Goal: Transaction & Acquisition: Purchase product/service

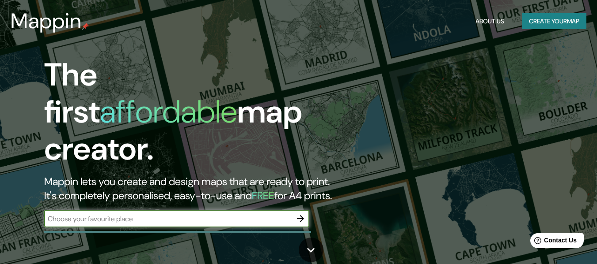
click at [255, 214] on input "text" at bounding box center [167, 219] width 247 height 10
type input "Tacubaya, [GEOGRAPHIC_DATA]"
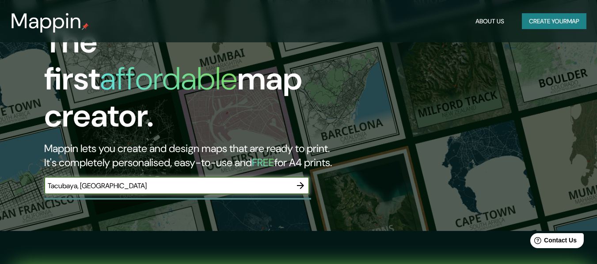
scroll to position [88, 0]
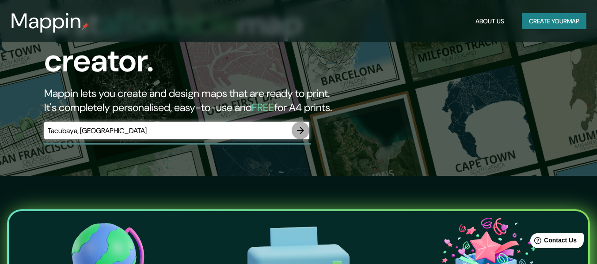
click at [303, 125] on icon "button" at bounding box center [300, 130] width 11 height 11
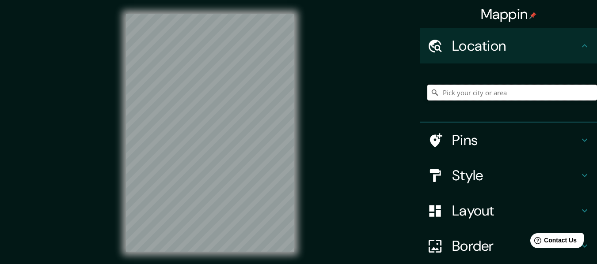
paste input "Tacubaya, [GEOGRAPHIC_DATA],"
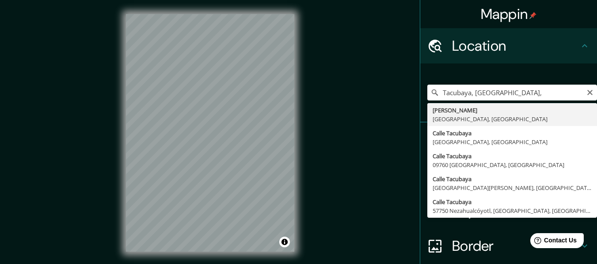
click at [361, 109] on div "Mappin Location [GEOGRAPHIC_DATA], [GEOGRAPHIC_DATA], [GEOGRAPHIC_DATA] [GEOGRA…" at bounding box center [298, 140] width 597 height 280
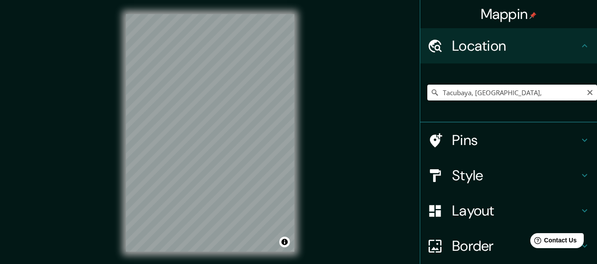
click at [543, 93] on input "Tacubaya, [GEOGRAPHIC_DATA]," at bounding box center [512, 93] width 170 height 16
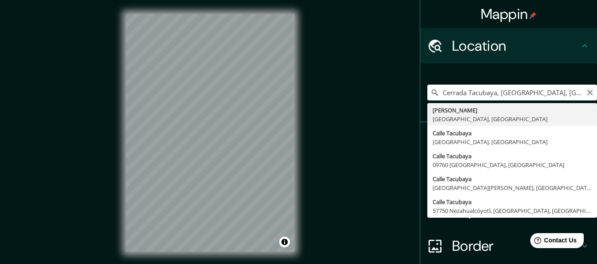
type input "Cerrada Tacubaya, [GEOGRAPHIC_DATA], [GEOGRAPHIC_DATA]"
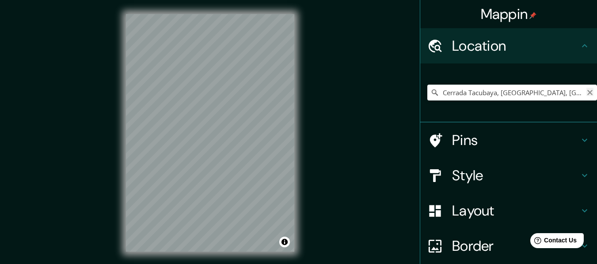
click at [586, 90] on icon "Clear" at bounding box center [589, 92] width 7 height 7
paste input "Tacubaya, [GEOGRAPHIC_DATA],"
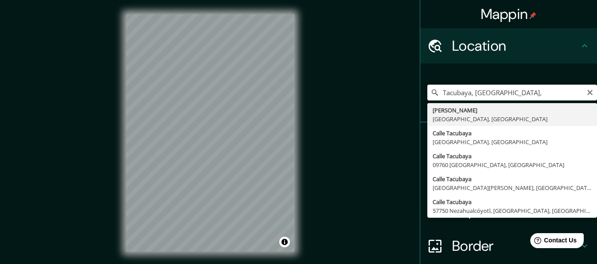
type input "Tacubaya, [GEOGRAPHIC_DATA],"
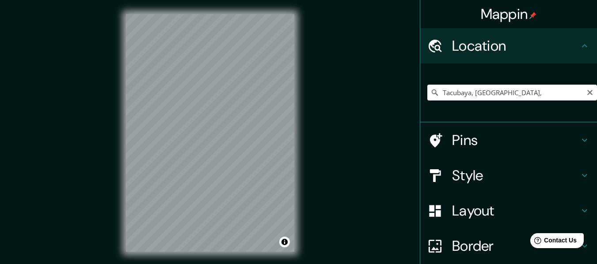
click at [334, 121] on div "Mappin Location [GEOGRAPHIC_DATA], [GEOGRAPHIC_DATA], [GEOGRAPHIC_DATA] [GEOGRA…" at bounding box center [298, 140] width 597 height 280
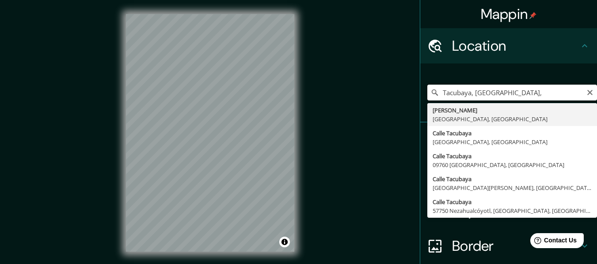
click at [207, 110] on div "Mappin Location [GEOGRAPHIC_DATA], [GEOGRAPHIC_DATA], [GEOGRAPHIC_DATA] [GEOGRA…" at bounding box center [298, 140] width 597 height 280
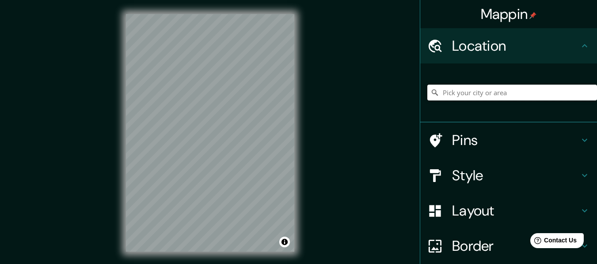
paste input "BY RESERVATION ONLY, [GEOGRAPHIC_DATA]. [PERSON_NAME][STREET_ADDRESS][DATE][PER…"
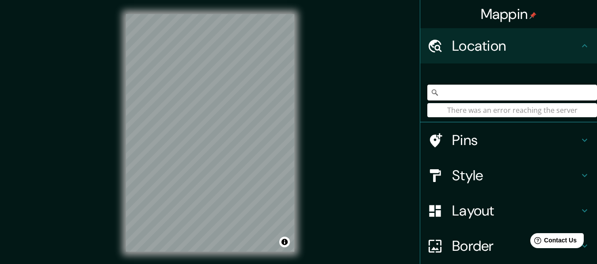
scroll to position [0, 293]
drag, startPoint x: 578, startPoint y: 91, endPoint x: 473, endPoint y: 96, distance: 104.3
click at [473, 96] on input "BY RESERVATION ONLY, [GEOGRAPHIC_DATA]. [PERSON_NAME][STREET_ADDRESS][DATE][PER…" at bounding box center [512, 93] width 170 height 16
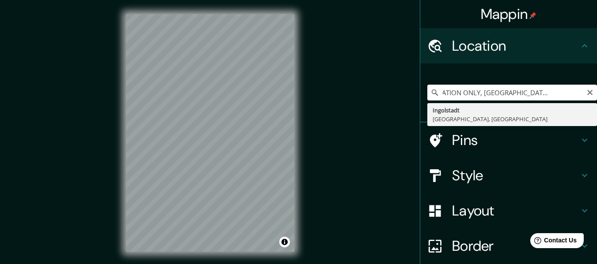
scroll to position [0, 0]
drag, startPoint x: 575, startPoint y: 91, endPoint x: 413, endPoint y: 98, distance: 161.8
click at [408, 101] on div "Mappin Location BY RESERVATION ONLY, [GEOGRAPHIC_DATA]. [PERSON_NAME][STREET_AD…" at bounding box center [298, 140] width 597 height 280
click at [509, 91] on input "BY RESERVATION ONLY, [GEOGRAPHIC_DATA]. [PERSON_NAME][STREET_ADDRESS][DATE][PER…" at bounding box center [512, 93] width 170 height 16
drag, startPoint x: 507, startPoint y: 91, endPoint x: 373, endPoint y: 95, distance: 134.3
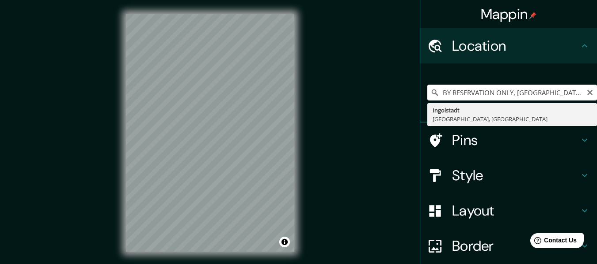
click at [373, 95] on div "Mappin Location BY RESERVATION ONLY, [GEOGRAPHIC_DATA]. [PERSON_NAME][STREET_AD…" at bounding box center [298, 140] width 597 height 280
click at [440, 92] on input ", Calle Gral. [PERSON_NAME][STREET_ADDRESS][DATE][PERSON_NAME][PERSON_NAME]" at bounding box center [512, 93] width 170 height 16
drag, startPoint x: 514, startPoint y: 95, endPoint x: 589, endPoint y: 98, distance: 75.1
click at [589, 98] on input "Calle Gral. [PERSON_NAME][STREET_ADDRESS][DATE][PERSON_NAME][PERSON_NAME]" at bounding box center [512, 93] width 170 height 16
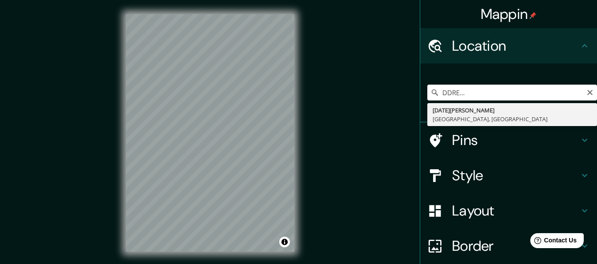
scroll to position [0, 0]
type input "[GEOGRAPHIC_DATA][PERSON_NAME], [GEOGRAPHIC_DATA], [GEOGRAPHIC_DATA]"
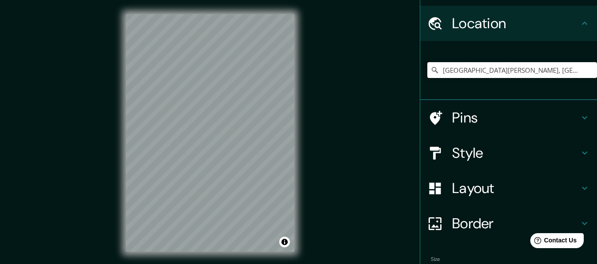
scroll to position [44, 0]
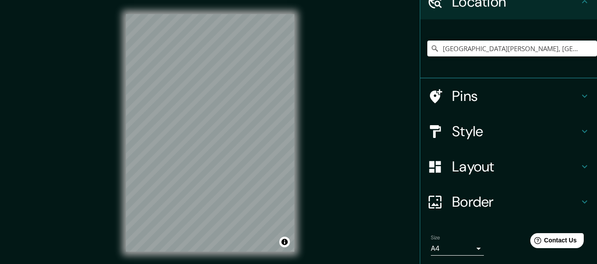
click at [463, 130] on h4 "Style" at bounding box center [515, 132] width 127 height 18
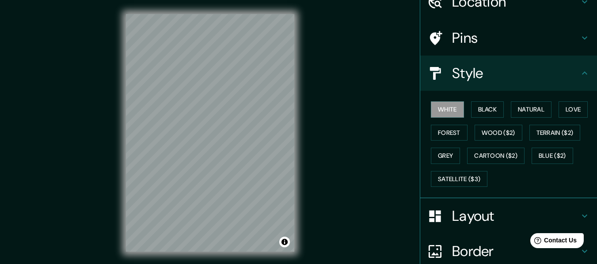
scroll to position [0, 0]
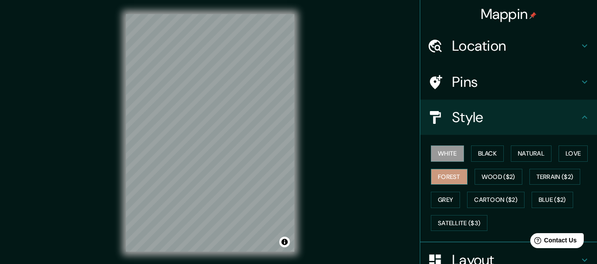
click at [448, 183] on button "Forest" at bounding box center [448, 177] width 37 height 16
click at [483, 157] on button "Black" at bounding box center [487, 154] width 33 height 16
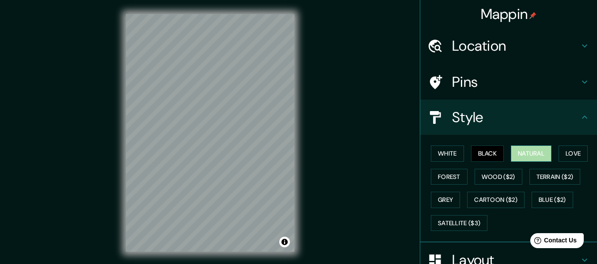
click at [524, 152] on button "Natural" at bounding box center [530, 154] width 41 height 16
click at [455, 145] on div "White Black Natural Love Forest Wood ($2) Terrain ($2) Grey Cartoon ($2) Blue (…" at bounding box center [512, 188] width 170 height 93
click at [446, 155] on button "White" at bounding box center [446, 154] width 33 height 16
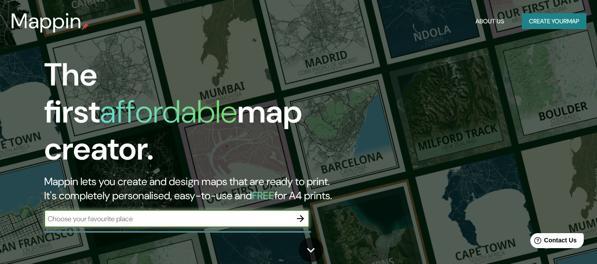
click at [89, 214] on input "text" at bounding box center [167, 219] width 247 height 10
type input "casa [PERSON_NAME]"
click at [295, 214] on icon "button" at bounding box center [300, 219] width 11 height 11
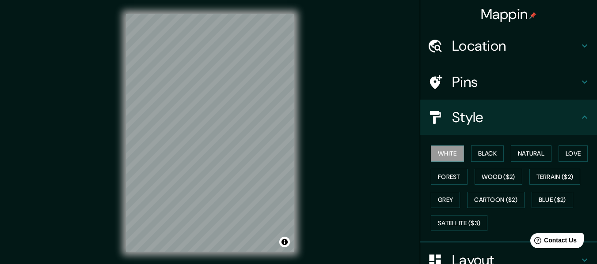
drag, startPoint x: 508, startPoint y: 57, endPoint x: 505, endPoint y: 52, distance: 6.5
click at [507, 55] on div "Location" at bounding box center [508, 45] width 177 height 35
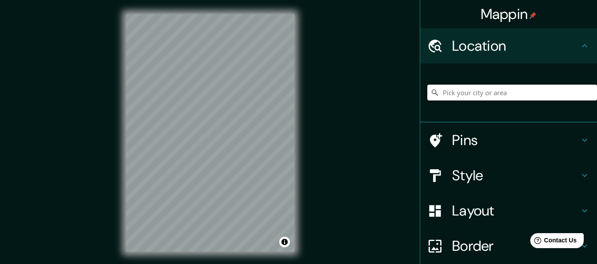
click at [480, 90] on input "Pick your city or area" at bounding box center [512, 93] width 170 height 16
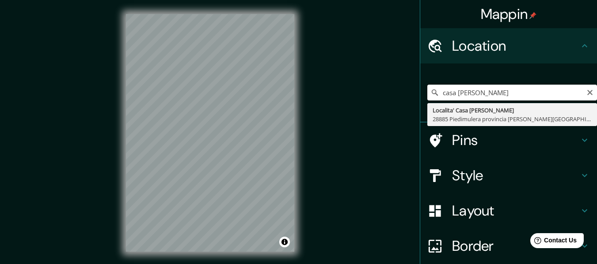
click at [525, 89] on input "casa [PERSON_NAME]" at bounding box center [512, 93] width 170 height 16
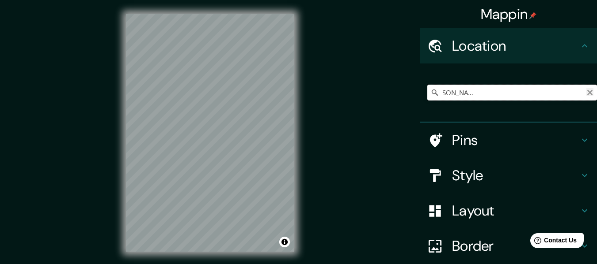
scroll to position [0, 132]
drag, startPoint x: 565, startPoint y: 94, endPoint x: 580, endPoint y: 92, distance: 15.6
click at [580, 92] on div "Localita' [GEOGRAPHIC_DATA][PERSON_NAME], 28885 [GEOGRAPHIC_DATA] provincia [PE…" at bounding box center [512, 93] width 170 height 16
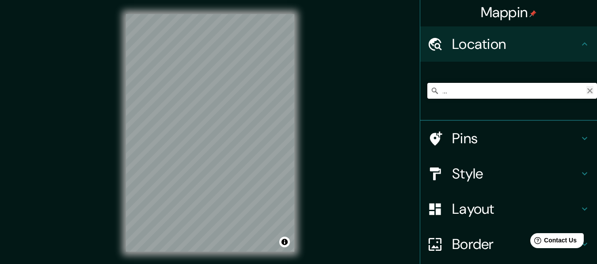
type input "Localita' [GEOGRAPHIC_DATA][PERSON_NAME], 28885 [GEOGRAPHIC_DATA] provincia [PE…"
click at [586, 94] on icon "Clear" at bounding box center [589, 90] width 7 height 7
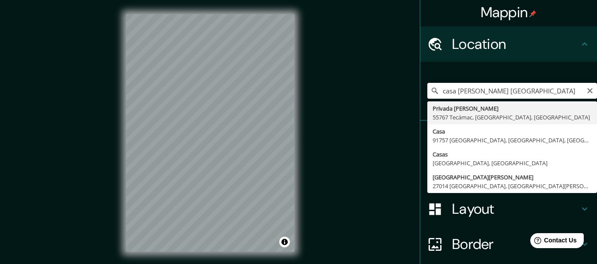
type input "Privada [PERSON_NAME], 55767 [GEOGRAPHIC_DATA], [GEOGRAPHIC_DATA], [GEOGRAPHIC_…"
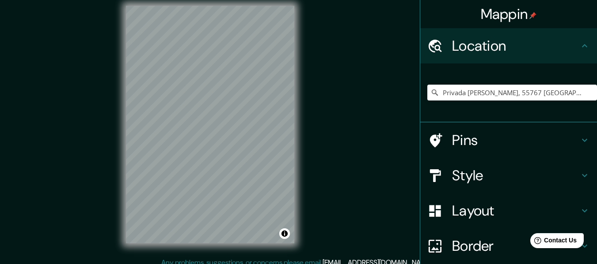
scroll to position [16, 0]
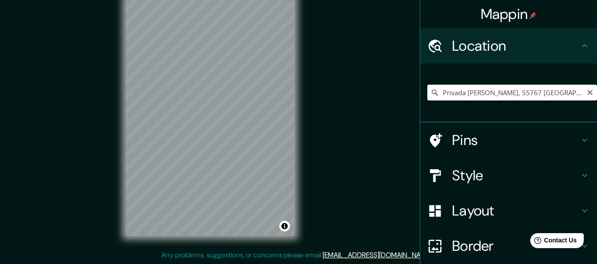
click at [502, 98] on input "Privada [PERSON_NAME], 55767 [GEOGRAPHIC_DATA], [GEOGRAPHIC_DATA], [GEOGRAPHIC_…" at bounding box center [512, 93] width 170 height 16
click at [486, 94] on input "Privada [PERSON_NAME], 55767 [GEOGRAPHIC_DATA], [GEOGRAPHIC_DATA], [GEOGRAPHIC_…" at bounding box center [512, 93] width 170 height 16
drag, startPoint x: 434, startPoint y: 91, endPoint x: 603, endPoint y: 68, distance: 170.2
click at [597, 68] on html "Mappin Location [GEOGRAPHIC_DATA][PERSON_NAME], 55767 [GEOGRAPHIC_DATA], [GEOGR…" at bounding box center [298, 116] width 597 height 264
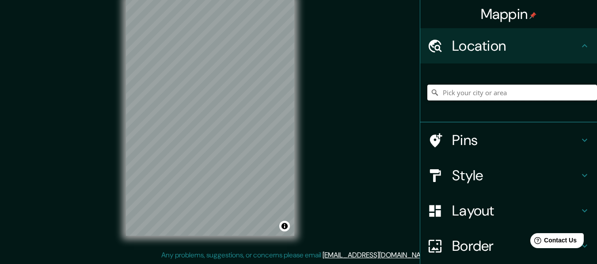
scroll to position [0, 0]
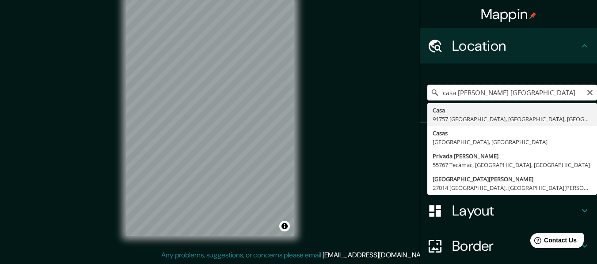
drag, startPoint x: 463, startPoint y: 93, endPoint x: 450, endPoint y: 86, distance: 14.4
click at [450, 86] on input "casa [PERSON_NAME] [GEOGRAPHIC_DATA]" at bounding box center [512, 93] width 170 height 16
click at [433, 93] on input "casa [PERSON_NAME] [GEOGRAPHIC_DATA]" at bounding box center [512, 93] width 170 height 16
drag, startPoint x: 483, startPoint y: 88, endPoint x: 502, endPoint y: 86, distance: 19.2
click at [502, 86] on input "casa [PERSON_NAME] [GEOGRAPHIC_DATA]" at bounding box center [512, 93] width 170 height 16
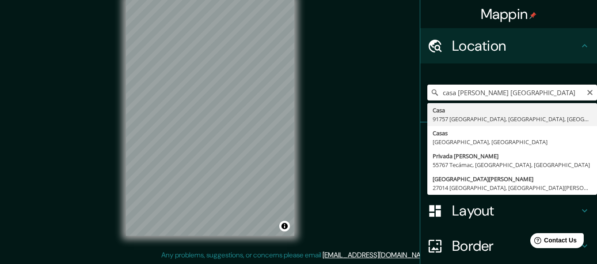
click at [437, 91] on input "casa [PERSON_NAME] [GEOGRAPHIC_DATA]" at bounding box center [512, 93] width 170 height 16
click at [441, 92] on input "casa [PERSON_NAME] [GEOGRAPHIC_DATA]" at bounding box center [512, 93] width 170 height 16
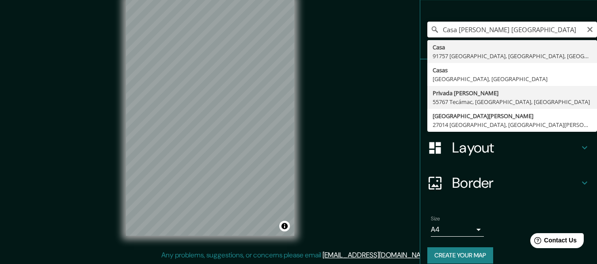
scroll to position [73, 0]
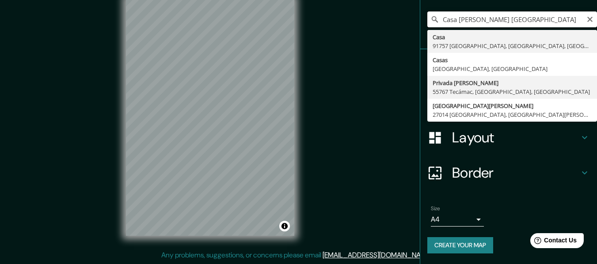
type input "Casa [PERSON_NAME] [GEOGRAPHIC_DATA]"
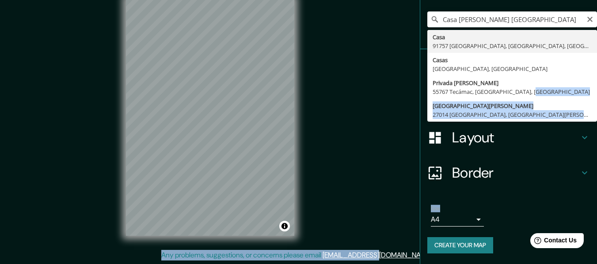
drag, startPoint x: 523, startPoint y: 93, endPoint x: 313, endPoint y: 262, distance: 270.1
click at [313, 262] on div "Mappin Location [GEOGRAPHIC_DATA][PERSON_NAME] [GEOGRAPHIC_DATA] [GEOGRAPHIC_DA…" at bounding box center [298, 124] width 597 height 280
click at [586, 22] on icon "Clear" at bounding box center [589, 19] width 7 height 7
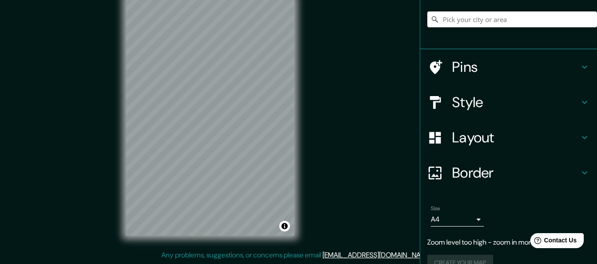
click at [472, 8] on div "[GEOGRAPHIC_DATA], [GEOGRAPHIC_DATA] [PERSON_NAME][GEOGRAPHIC_DATA], [GEOGRAPHI…" at bounding box center [512, 19] width 170 height 44
click at [473, 26] on input "Pick your city or area" at bounding box center [512, 19] width 170 height 16
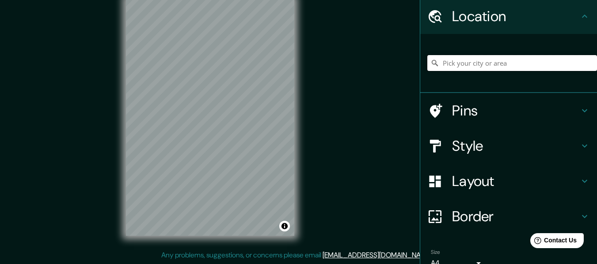
scroll to position [29, 0]
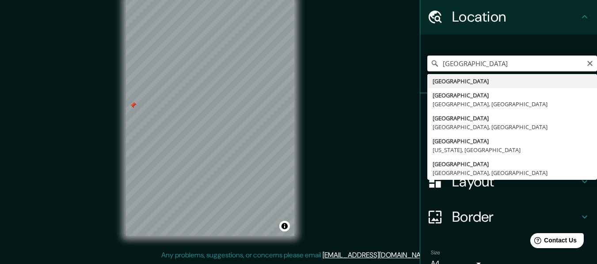
click at [465, 67] on input "[GEOGRAPHIC_DATA]" at bounding box center [512, 64] width 170 height 16
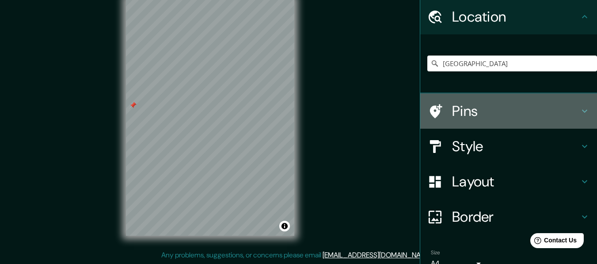
click at [505, 109] on h4 "Pins" at bounding box center [515, 111] width 127 height 18
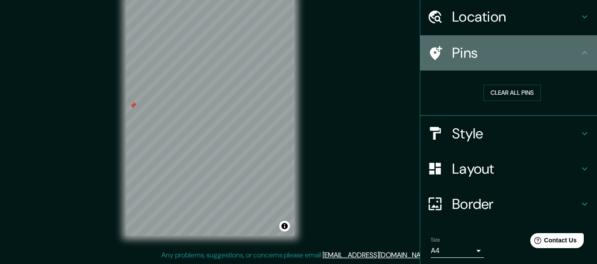
click at [511, 62] on div "Pins" at bounding box center [508, 52] width 177 height 35
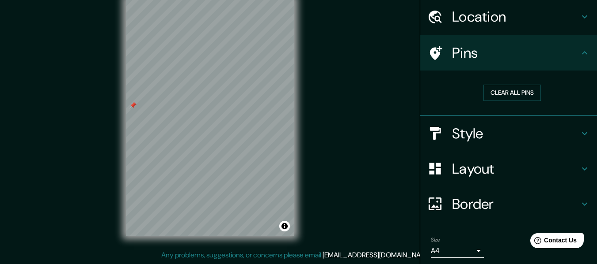
scroll to position [0, 0]
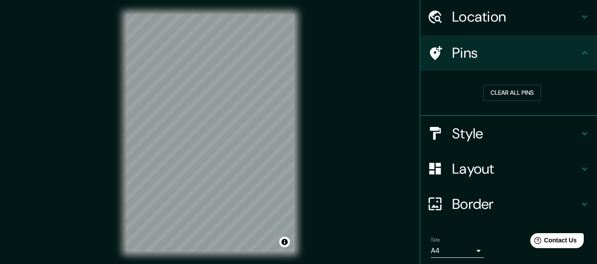
click at [281, 98] on div "Mappin Location [GEOGRAPHIC_DATA] [GEOGRAPHIC_DATA] [GEOGRAPHIC_DATA] [GEOGRAPH…" at bounding box center [298, 140] width 597 height 280
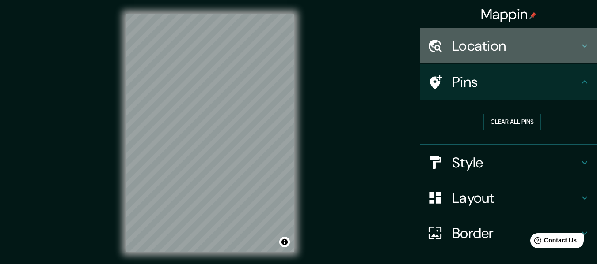
click at [502, 58] on div "Location" at bounding box center [508, 45] width 177 height 35
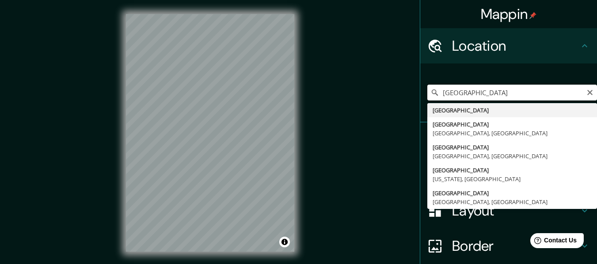
click at [472, 98] on input "[GEOGRAPHIC_DATA]" at bounding box center [512, 93] width 170 height 16
type input "[GEOGRAPHIC_DATA]"
drag, startPoint x: 506, startPoint y: 93, endPoint x: 321, endPoint y: 127, distance: 188.1
click at [321, 127] on div "Mappin Location [GEOGRAPHIC_DATA] [GEOGRAPHIC_DATA] [GEOGRAPHIC_DATA] [GEOGRAPH…" at bounding box center [298, 140] width 597 height 280
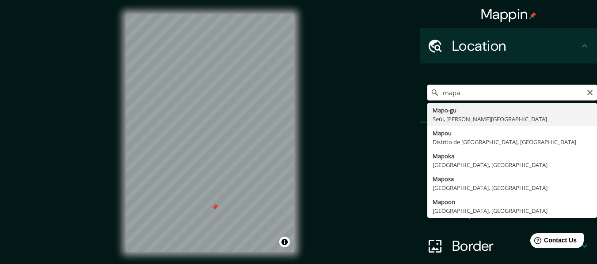
type input "Mapo-gu, [GEOGRAPHIC_DATA], [PERSON_NAME][GEOGRAPHIC_DATA]"
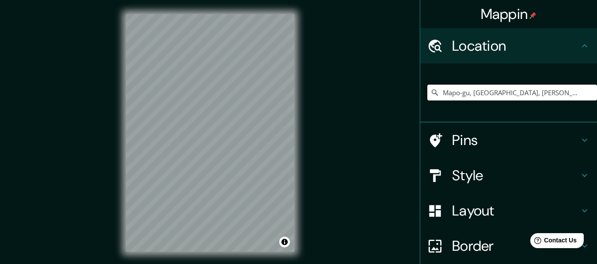
click at [540, 93] on input "Mapo-gu, [GEOGRAPHIC_DATA], [PERSON_NAME][GEOGRAPHIC_DATA]" at bounding box center [512, 93] width 170 height 16
click at [465, 93] on input "Mapo-gu, [GEOGRAPHIC_DATA], [PERSON_NAME][GEOGRAPHIC_DATA]" at bounding box center [512, 93] width 170 height 16
click at [553, 94] on input "Mapo-gu, [GEOGRAPHIC_DATA], [PERSON_NAME][GEOGRAPHIC_DATA]" at bounding box center [512, 93] width 170 height 16
click at [266, 86] on div "Mappin Location Mapo-[GEOGRAPHIC_DATA], [GEOGRAPHIC_DATA], [PERSON_NAME][GEOGRA…" at bounding box center [298, 140] width 597 height 280
click at [538, 94] on input "Mapo-gu, [GEOGRAPHIC_DATA], [PERSON_NAME][GEOGRAPHIC_DATA]" at bounding box center [512, 93] width 170 height 16
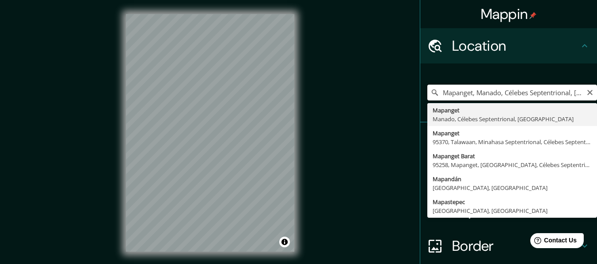
scroll to position [0, 26]
drag, startPoint x: 454, startPoint y: 93, endPoint x: 599, endPoint y: 102, distance: 145.5
click at [597, 102] on html "Mappin Location [GEOGRAPHIC_DATA], [GEOGRAPHIC_DATA], [GEOGRAPHIC_DATA], [GEOGR…" at bounding box center [298, 132] width 597 height 264
click at [509, 95] on input "Mapa" at bounding box center [512, 93] width 170 height 16
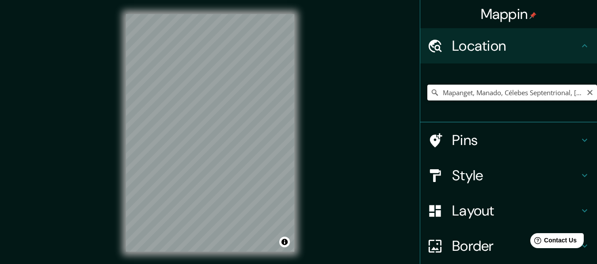
scroll to position [0, 26]
drag, startPoint x: 457, startPoint y: 93, endPoint x: 603, endPoint y: 92, distance: 145.7
click at [597, 92] on html "Mappin Location [GEOGRAPHIC_DATA], [GEOGRAPHIC_DATA], [GEOGRAPHIC_DATA], [GEOGR…" at bounding box center [298, 132] width 597 height 264
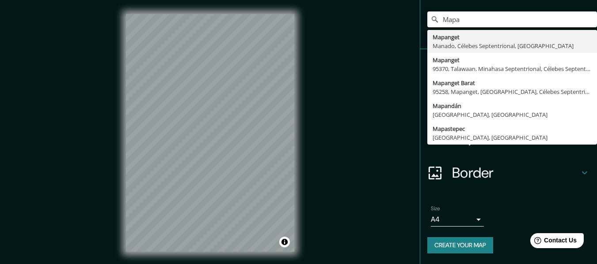
scroll to position [29, 0]
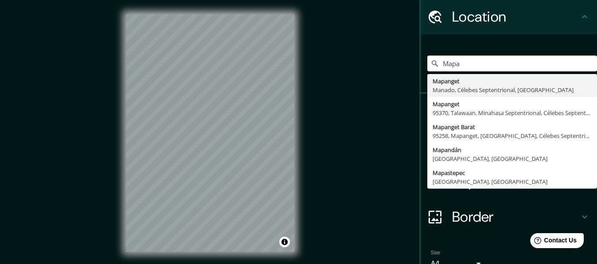
type input "Mapa"
click at [362, 151] on div "Mappin Location Mapa Mapanget [GEOGRAPHIC_DATA], Célebes Septentrional, [GEOGRA…" at bounding box center [298, 140] width 597 height 280
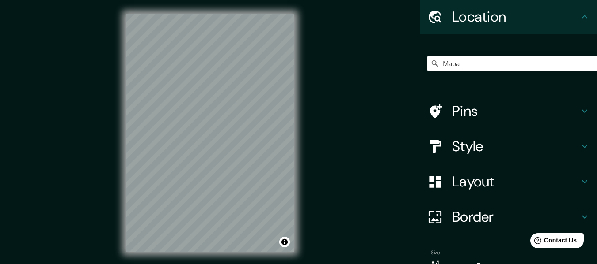
click at [327, 164] on div "Mappin Location Mapa Mapanget [GEOGRAPHIC_DATA], Célebes Septentrional, [GEOGRA…" at bounding box center [298, 140] width 597 height 280
click at [374, 153] on div "Mappin Location Mapa Mapanget [GEOGRAPHIC_DATA], Célebes Septentrional, [GEOGRA…" at bounding box center [298, 140] width 597 height 280
